Goal: Task Accomplishment & Management: Manage account settings

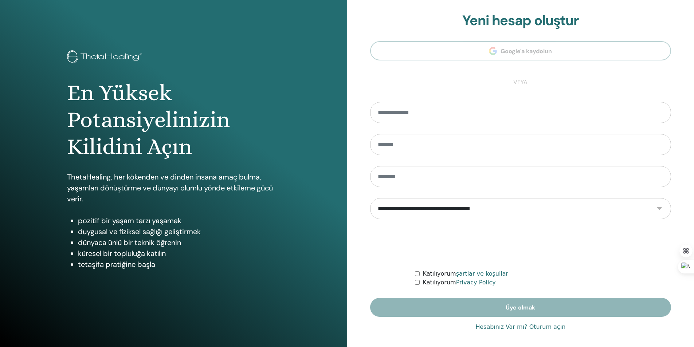
scroll to position [3, 0]
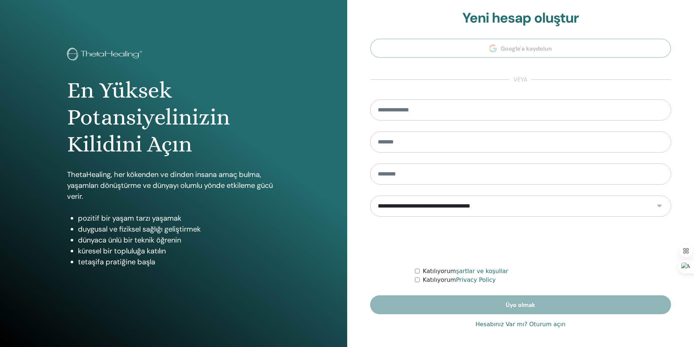
click at [511, 323] on link "Hesabınız Var mı? Oturum açın" at bounding box center [520, 324] width 90 height 9
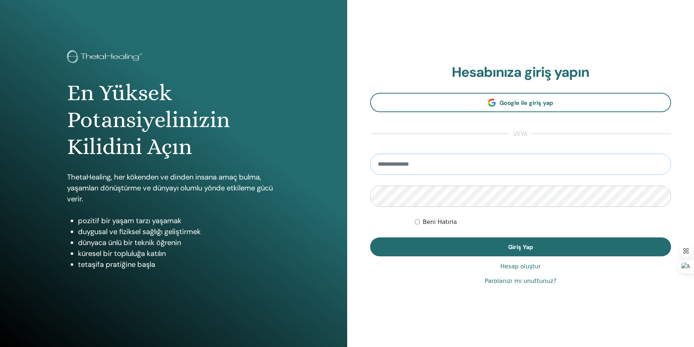
click at [436, 172] on input "email" at bounding box center [520, 164] width 301 height 21
type input "**********"
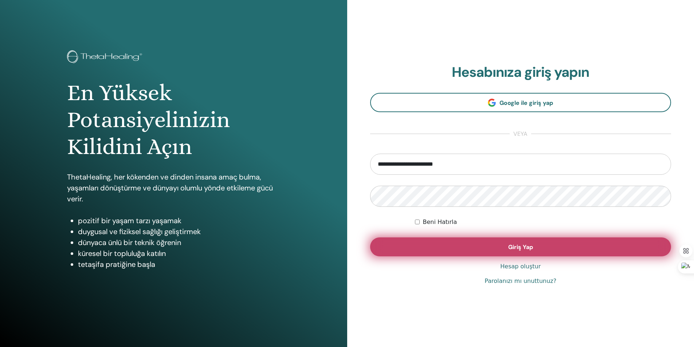
click at [444, 243] on button "Giriş Yap" at bounding box center [520, 246] width 301 height 19
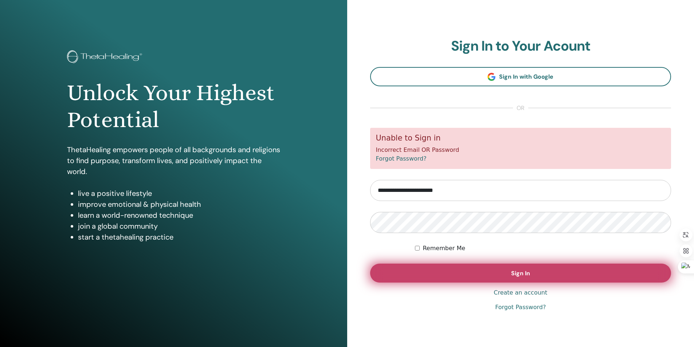
click at [468, 267] on button "Sign In" at bounding box center [520, 273] width 301 height 19
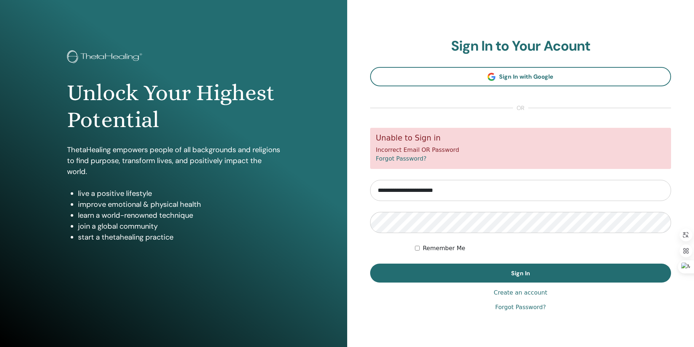
click at [409, 161] on link "Forgot Password?" at bounding box center [401, 158] width 51 height 7
